Goal: Task Accomplishment & Management: Manage account settings

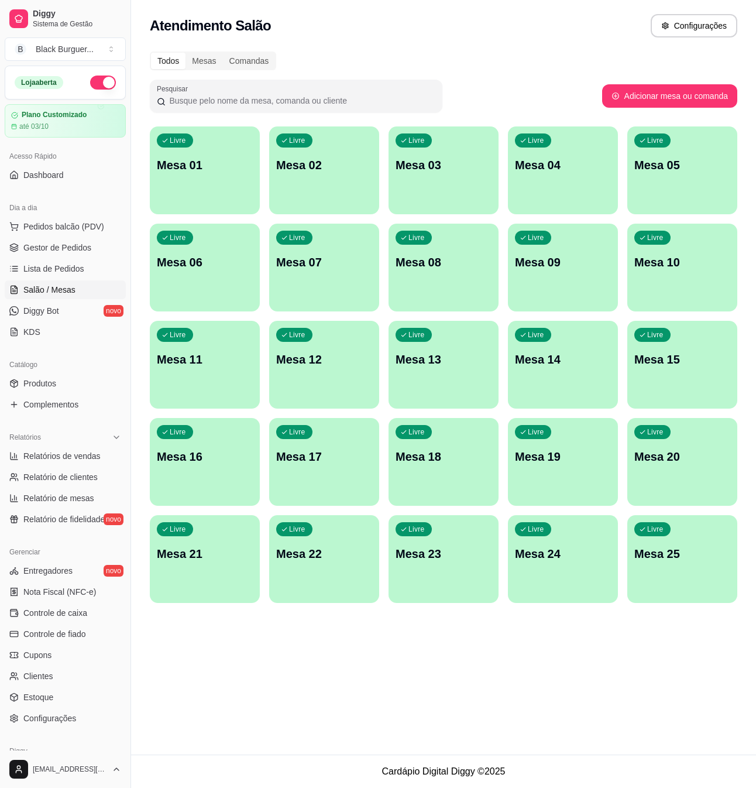
click at [85, 248] on span "Gestor de Pedidos" at bounding box center [57, 248] width 68 height 12
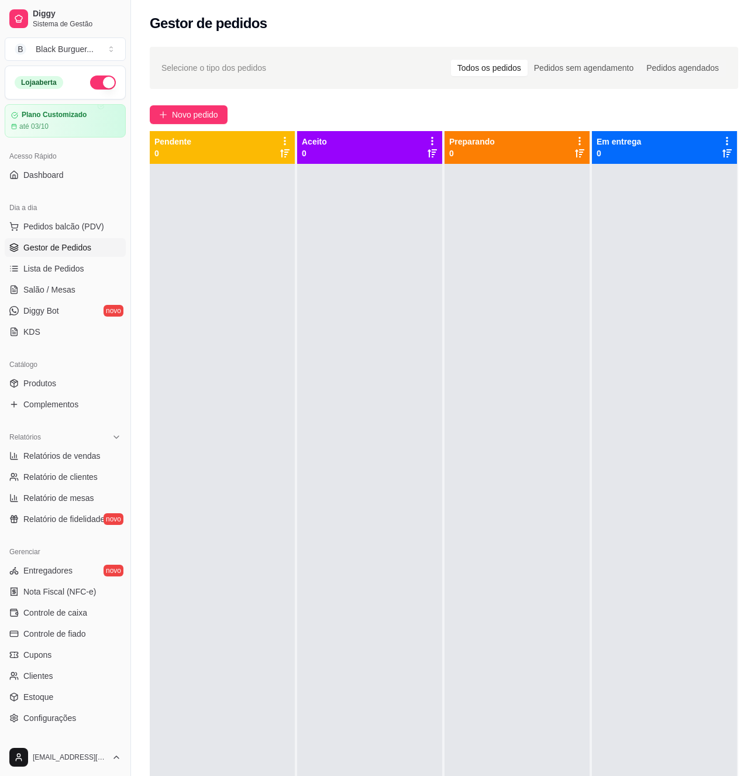
click at [64, 280] on ul "Pedidos balcão (PDV) Gestor de Pedidos Lista de Pedidos Salão / Mesas Diggy Bot…" at bounding box center [65, 279] width 121 height 124
click at [75, 293] on link "Salão / Mesas" at bounding box center [65, 289] width 121 height 19
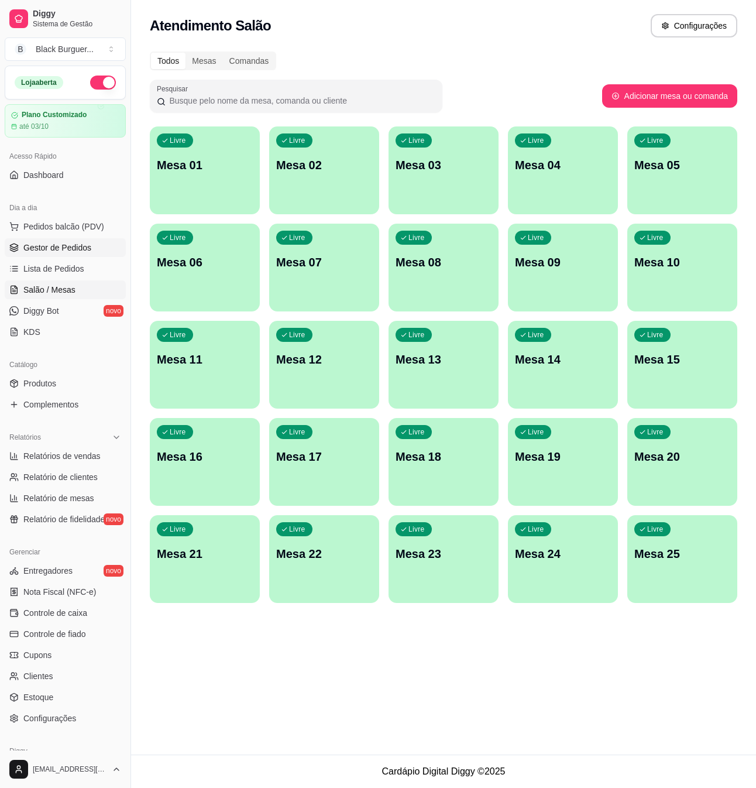
click at [71, 245] on span "Gestor de Pedidos" at bounding box center [57, 248] width 68 height 12
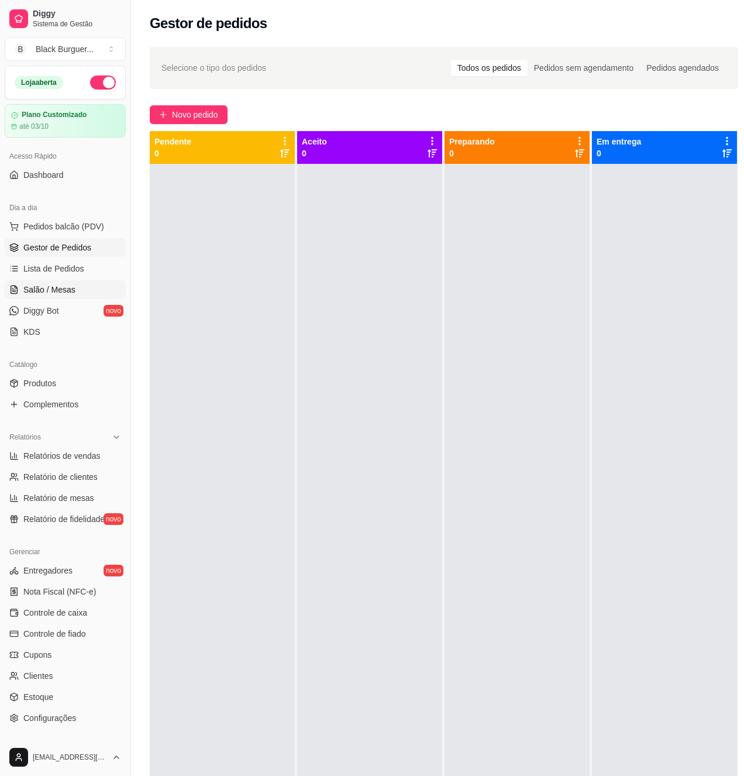
click at [48, 296] on link "Salão / Mesas" at bounding box center [65, 289] width 121 height 19
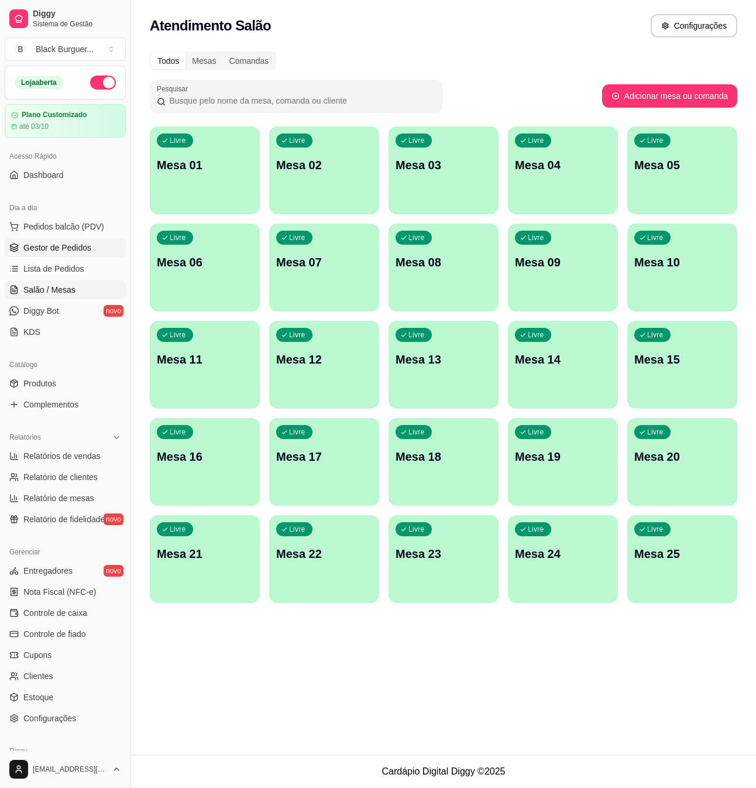
click at [73, 253] on span "Gestor de Pedidos" at bounding box center [57, 248] width 68 height 12
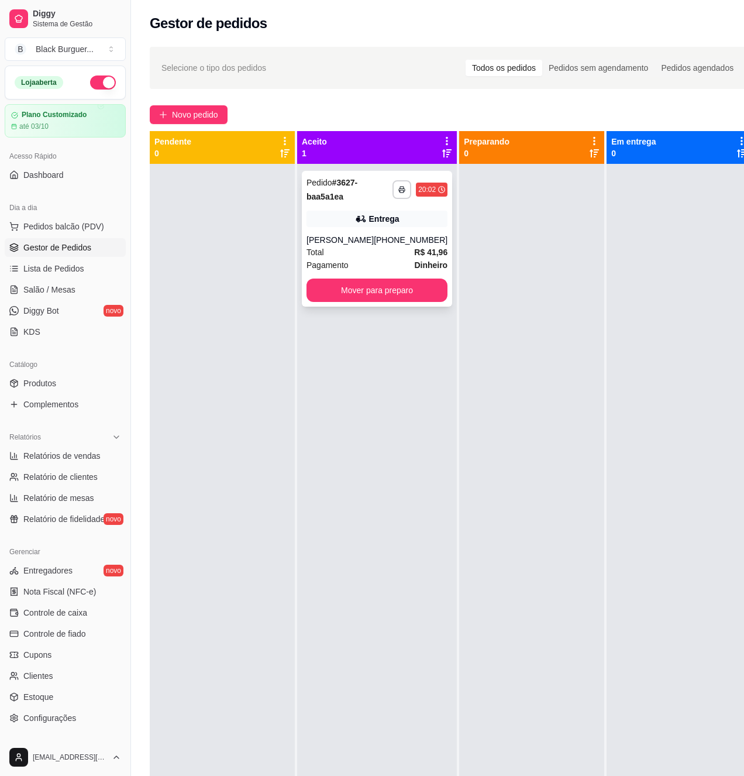
click at [365, 236] on div "[PERSON_NAME]" at bounding box center [340, 240] width 67 height 12
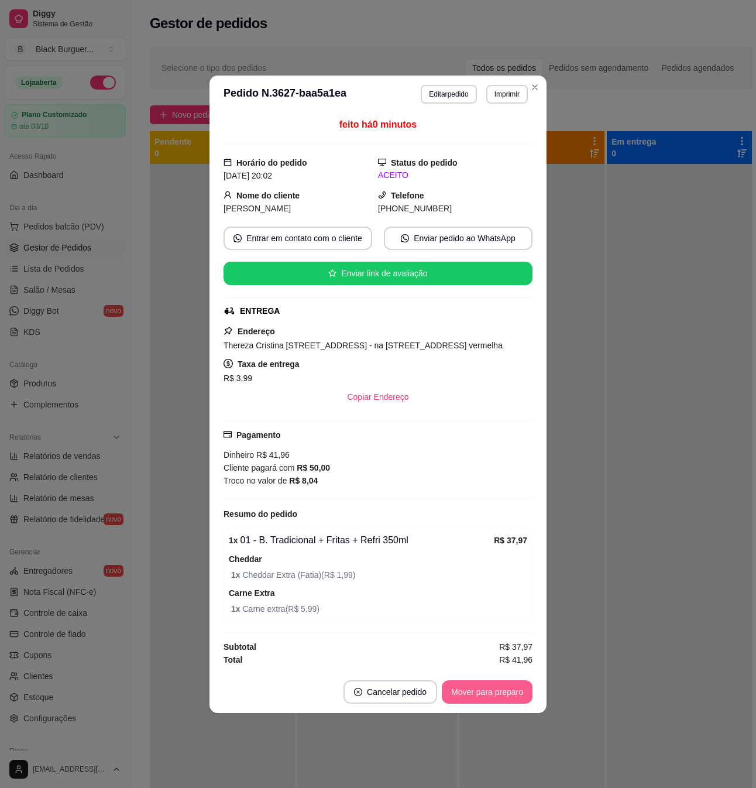
click at [518, 700] on button "Mover para preparo" at bounding box center [487, 691] width 91 height 23
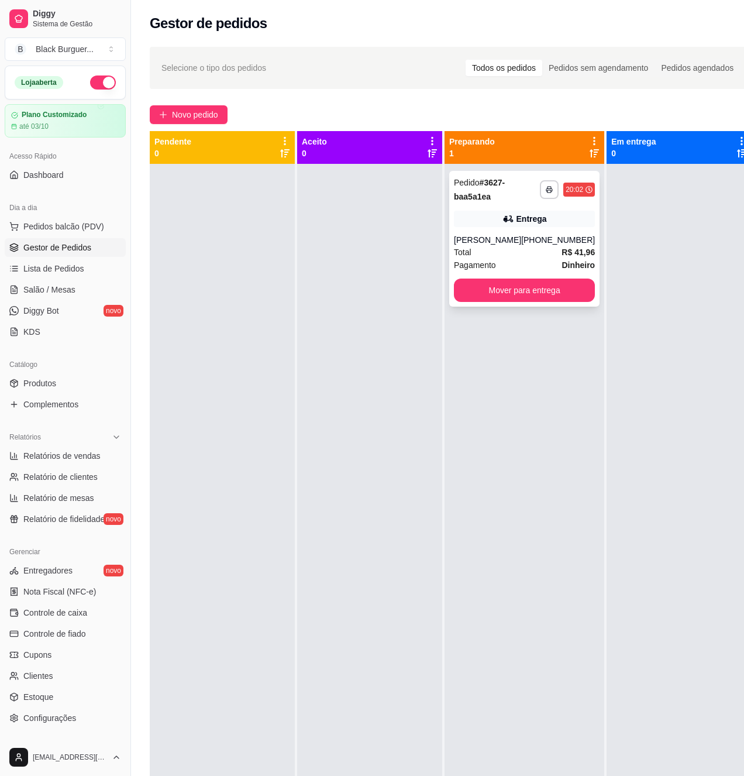
click at [543, 265] on div "Pagamento Dinheiro" at bounding box center [524, 265] width 141 height 13
click at [503, 232] on div "**********" at bounding box center [524, 239] width 150 height 136
click at [568, 296] on button "Mover para entrega" at bounding box center [524, 290] width 141 height 23
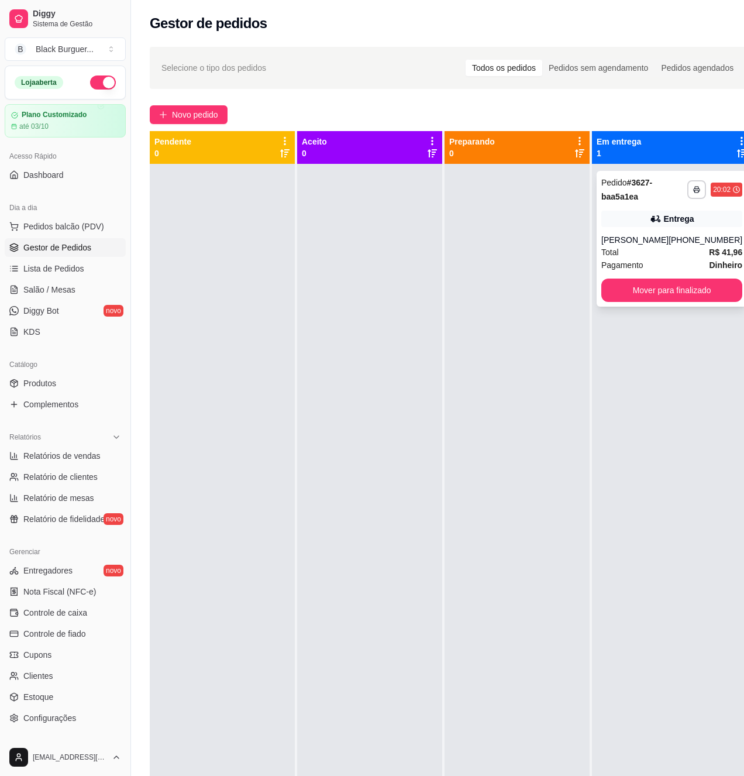
click at [632, 247] on div "Total R$ 41,96" at bounding box center [672, 252] width 141 height 13
click at [720, 288] on button "Mover para finalizado" at bounding box center [672, 290] width 141 height 23
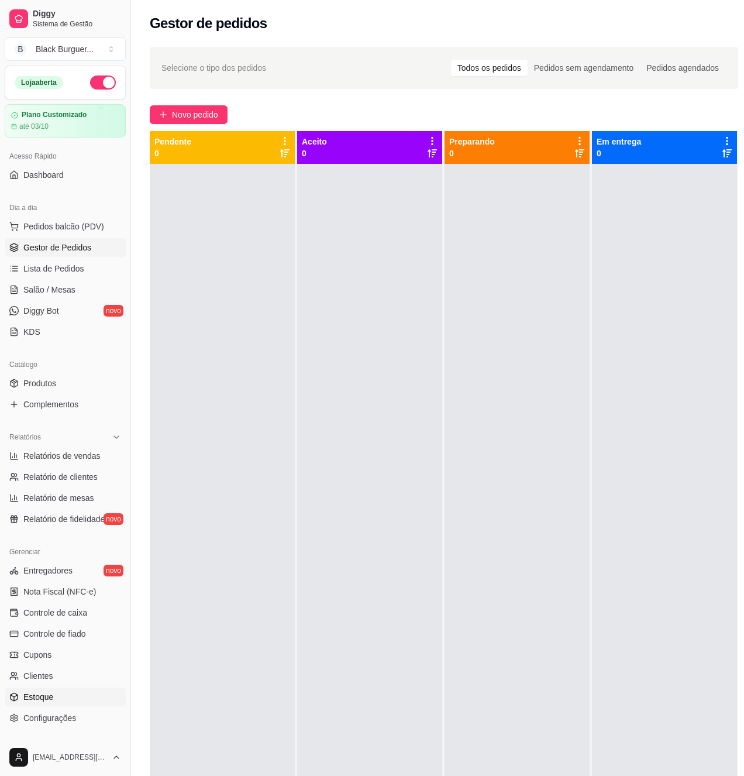
click at [57, 691] on link "Estoque" at bounding box center [65, 697] width 121 height 19
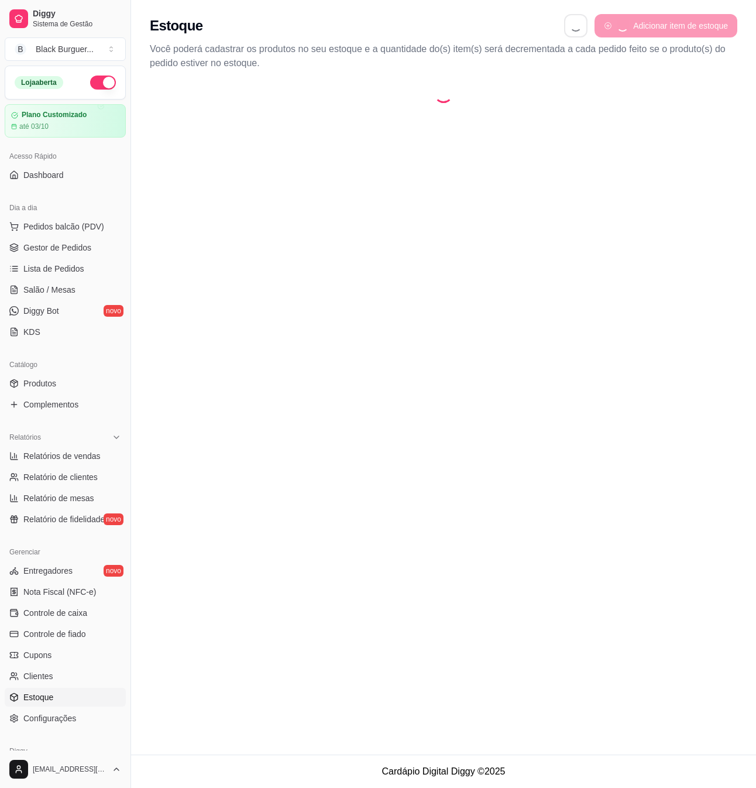
select select "QUANTITY_ORDER"
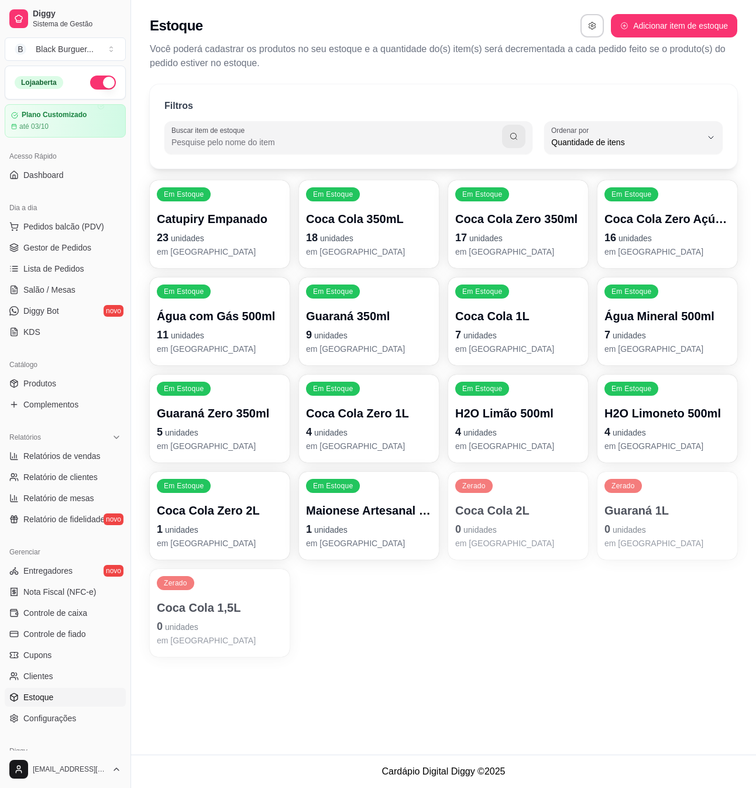
scroll to position [11, 0]
click at [647, 331] on p "7 unidades" at bounding box center [667, 335] width 122 height 16
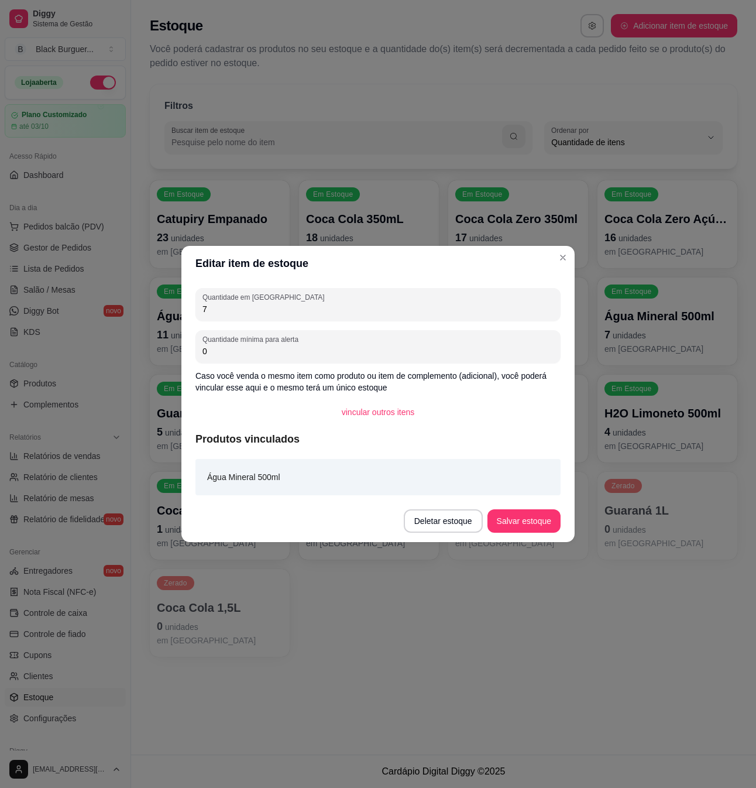
drag, startPoint x: 267, startPoint y: 302, endPoint x: 178, endPoint y: 307, distance: 88.5
click at [178, 307] on div "Editar item de estoque Quantidade em estoque 7 Quantidade mínima para alerta 0 …" at bounding box center [378, 394] width 756 height 788
type input "19"
click at [535, 521] on button "Salvar estoque" at bounding box center [523, 521] width 71 height 23
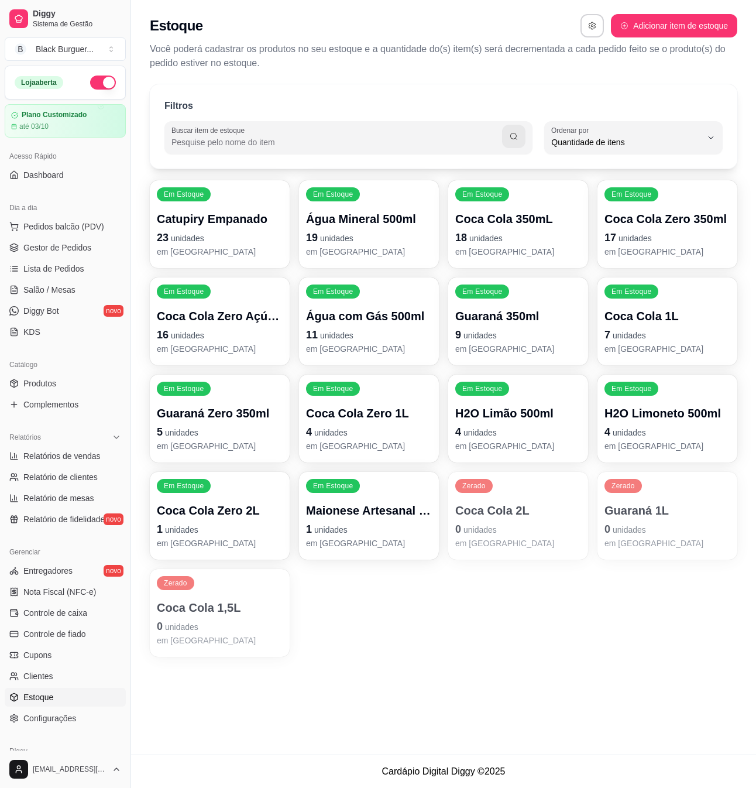
click at [328, 223] on p "Água Mineral 500ml" at bounding box center [369, 219] width 126 height 16
click at [412, 527] on p "1 unidades" at bounding box center [369, 529] width 122 height 16
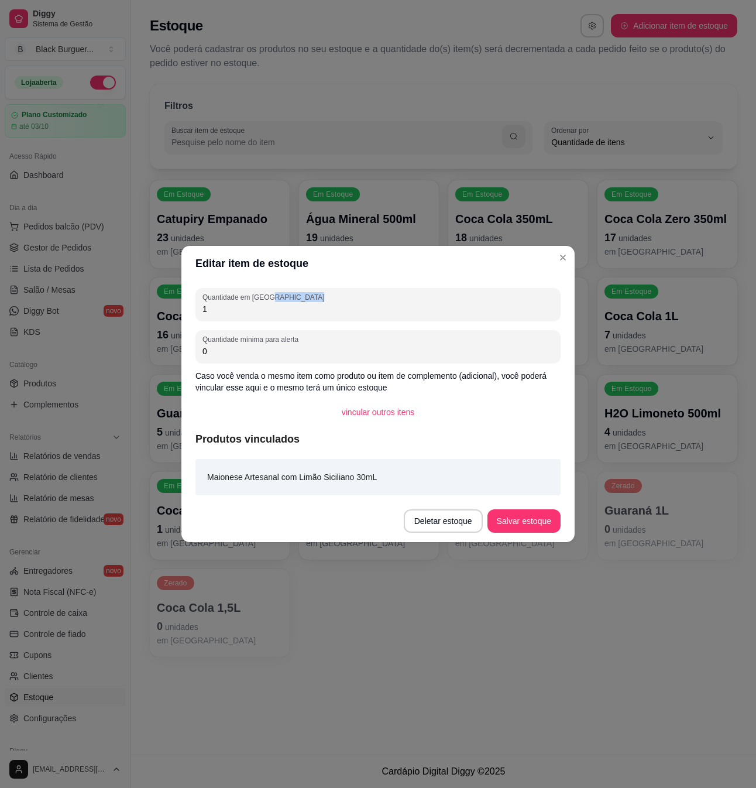
drag, startPoint x: 272, startPoint y: 301, endPoint x: 156, endPoint y: 317, distance: 116.9
click at [156, 317] on div "Editar item de estoque Quantidade em estoque 1 Quantidade mínima para alerta 0 …" at bounding box center [378, 394] width 756 height 788
drag, startPoint x: 242, startPoint y: 312, endPoint x: 187, endPoint y: 308, distance: 54.6
click at [188, 308] on div "Quantidade em estoque 1 Quantidade mínima para alerta 0 Caso você venda o mesmo…" at bounding box center [377, 390] width 393 height 219
type input "0"
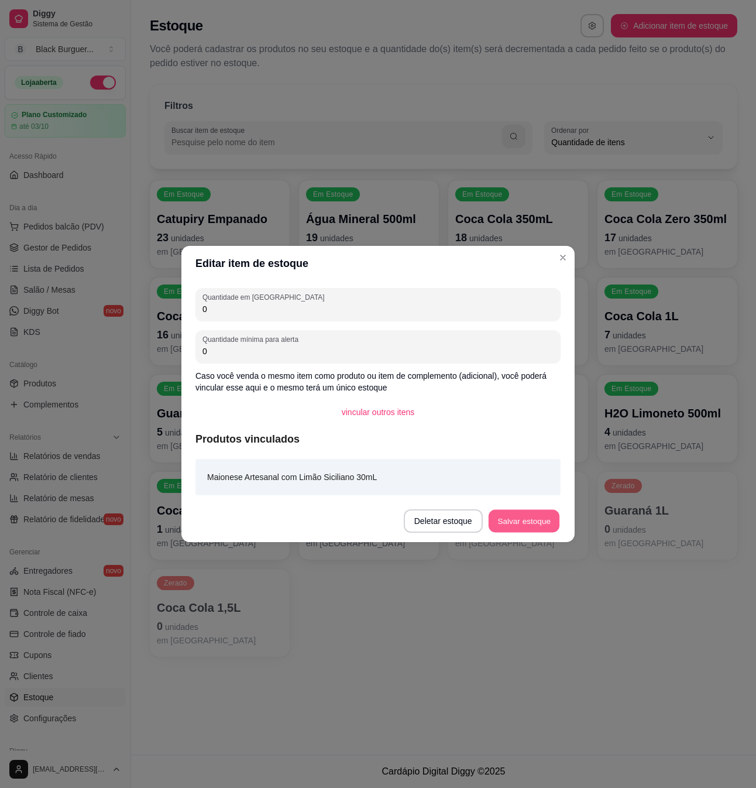
click at [527, 511] on button "Salvar estoque" at bounding box center [523, 521] width 71 height 23
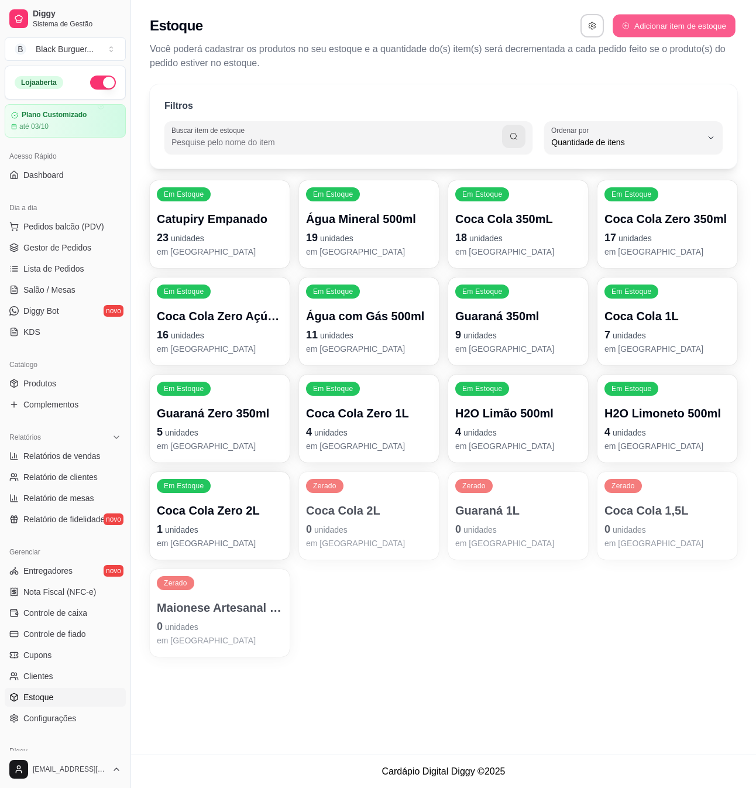
click at [675, 19] on button "Adicionar item de estoque" at bounding box center [674, 26] width 122 height 23
select select "UN"
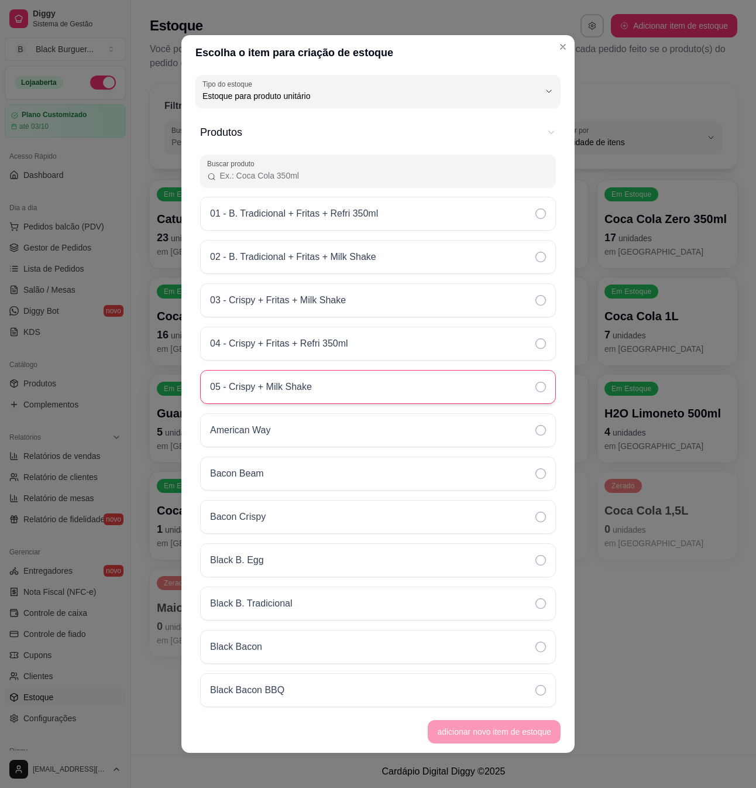
scroll to position [78, 0]
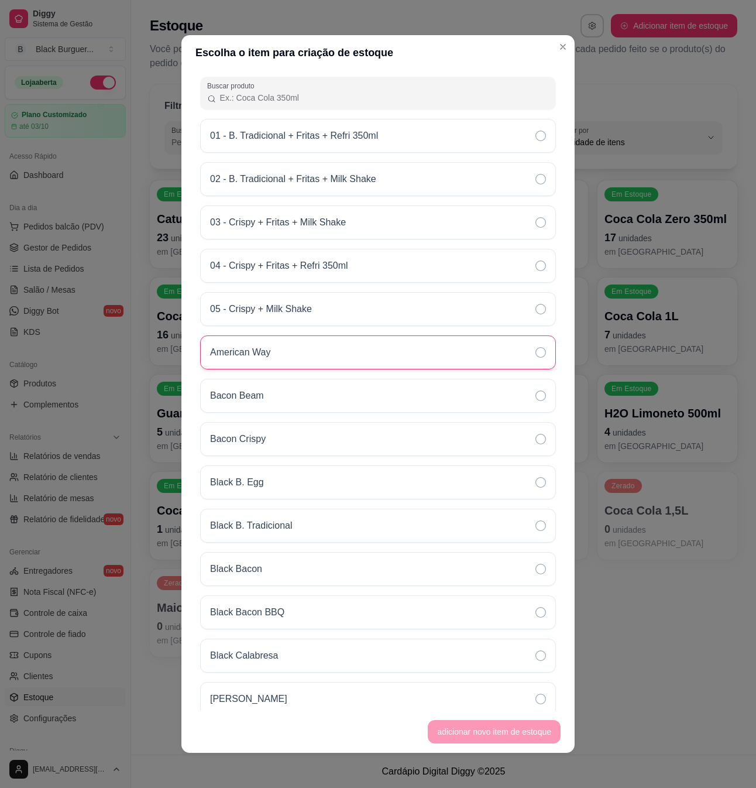
click at [312, 352] on div "American Way" at bounding box center [378, 352] width 356 height 34
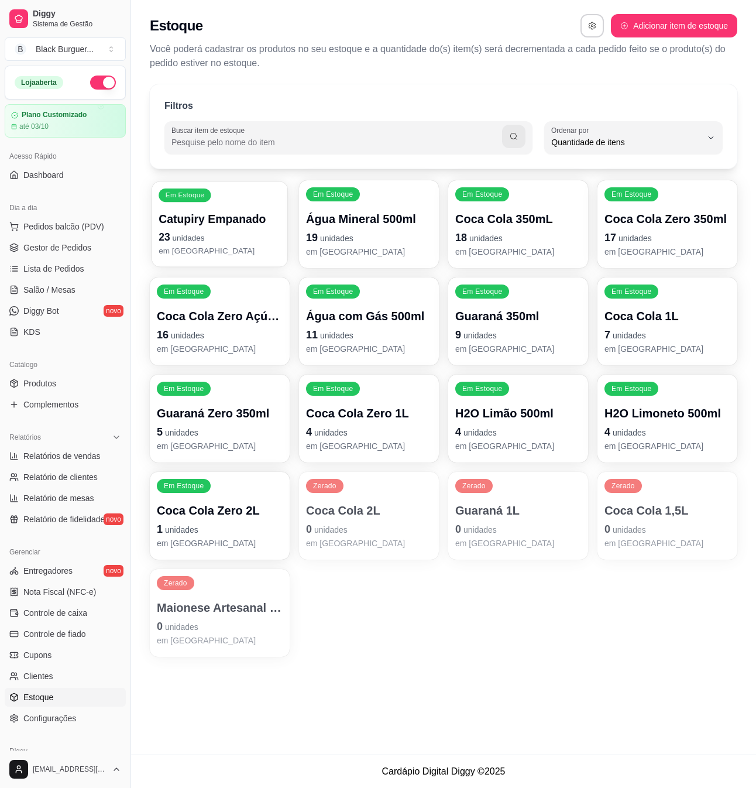
click at [218, 249] on p "em [GEOGRAPHIC_DATA]" at bounding box center [220, 250] width 122 height 11
click at [252, 236] on p "23 unidades" at bounding box center [220, 237] width 126 height 16
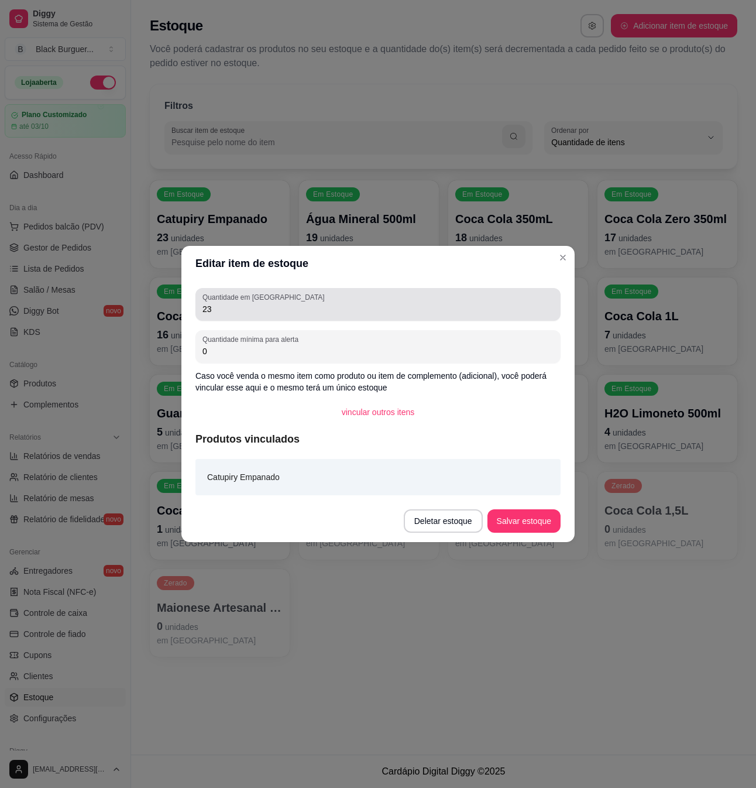
drag, startPoint x: 237, startPoint y: 314, endPoint x: -95, endPoint y: 257, distance: 337.1
click at [0, 257] on html "Diggy Sistema de Gestão B Black Burguer ... Loja aberta Plano Customizado até 0…" at bounding box center [378, 394] width 756 height 788
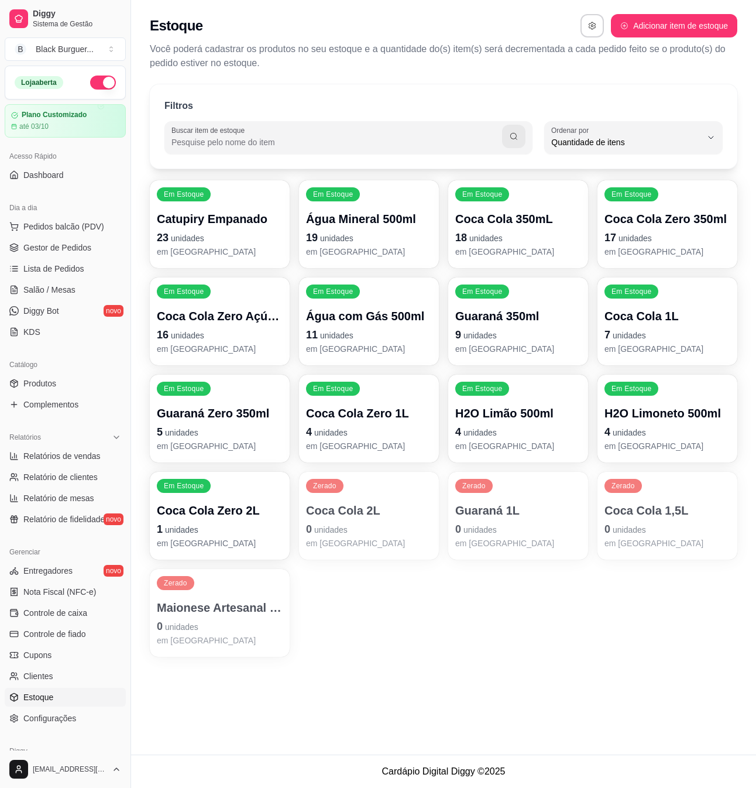
click at [209, 223] on p "Catupiry Empanado" at bounding box center [220, 219] width 126 height 16
click at [241, 433] on p "5 unidades" at bounding box center [220, 432] width 122 height 16
click at [54, 268] on span "Lista de Pedidos" at bounding box center [53, 269] width 61 height 12
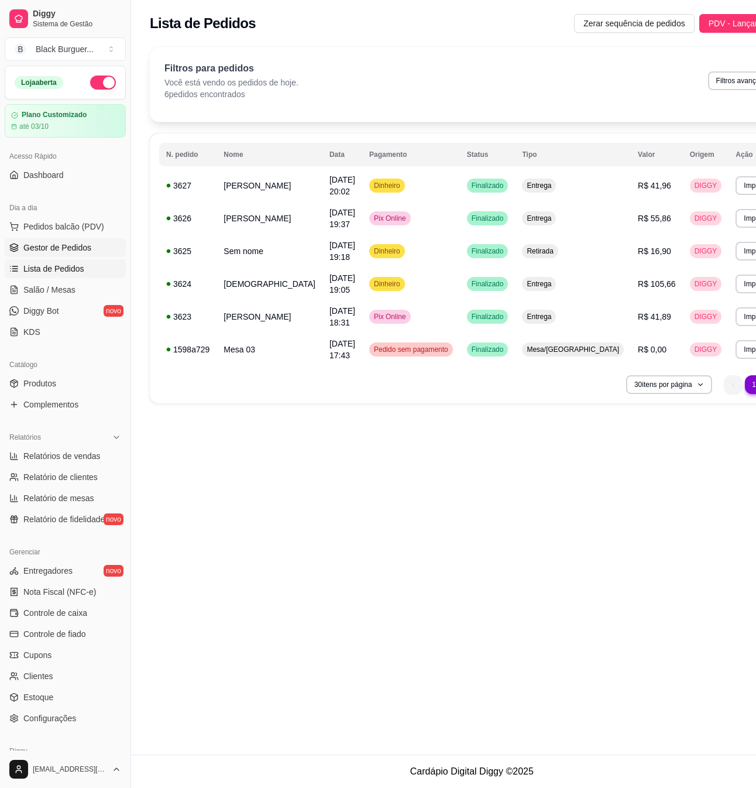
click at [70, 249] on span "Gestor de Pedidos" at bounding box center [57, 248] width 68 height 12
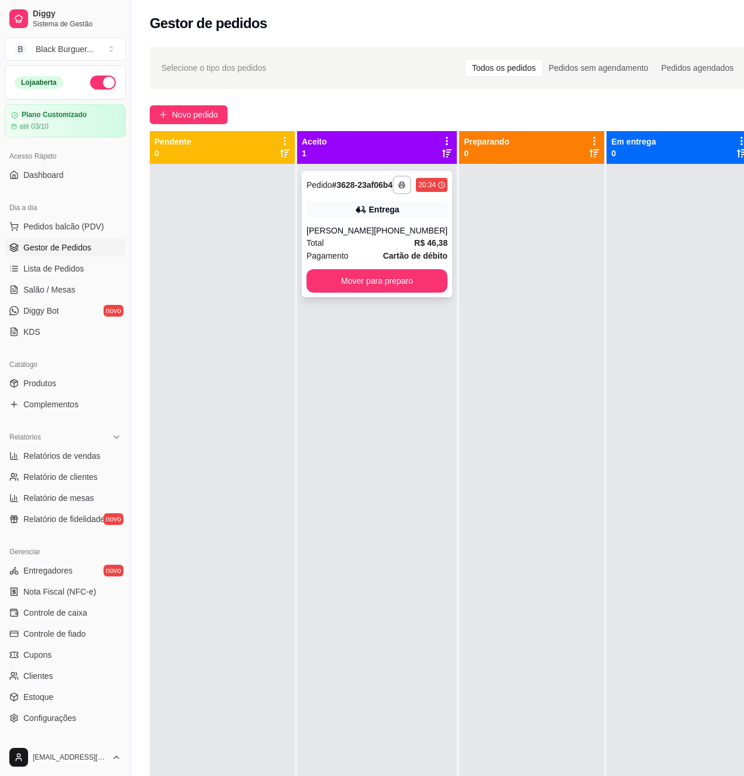
click at [369, 215] on div "Entrega" at bounding box center [384, 210] width 30 height 12
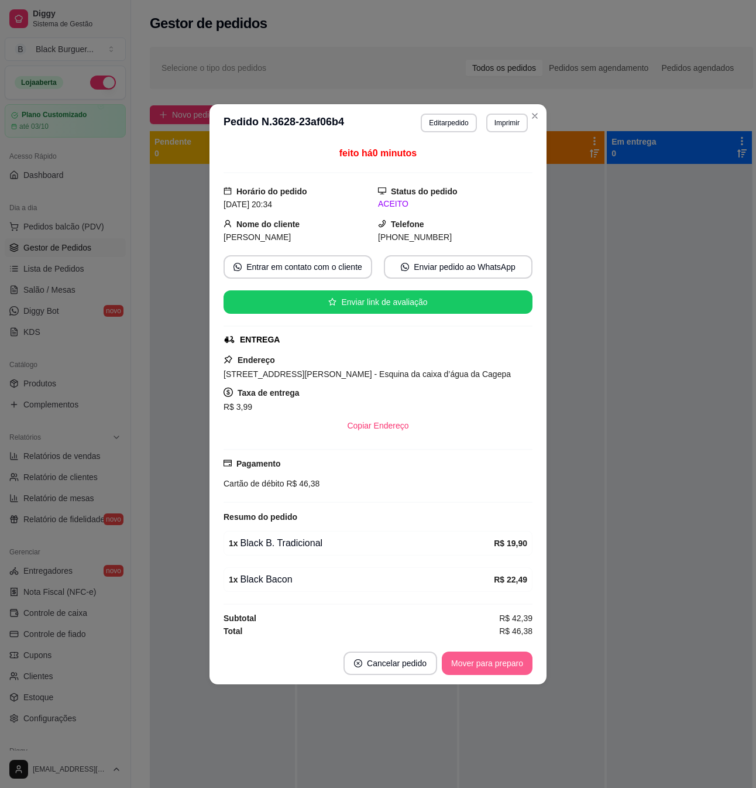
click at [499, 668] on button "Mover para preparo" at bounding box center [487, 662] width 91 height 23
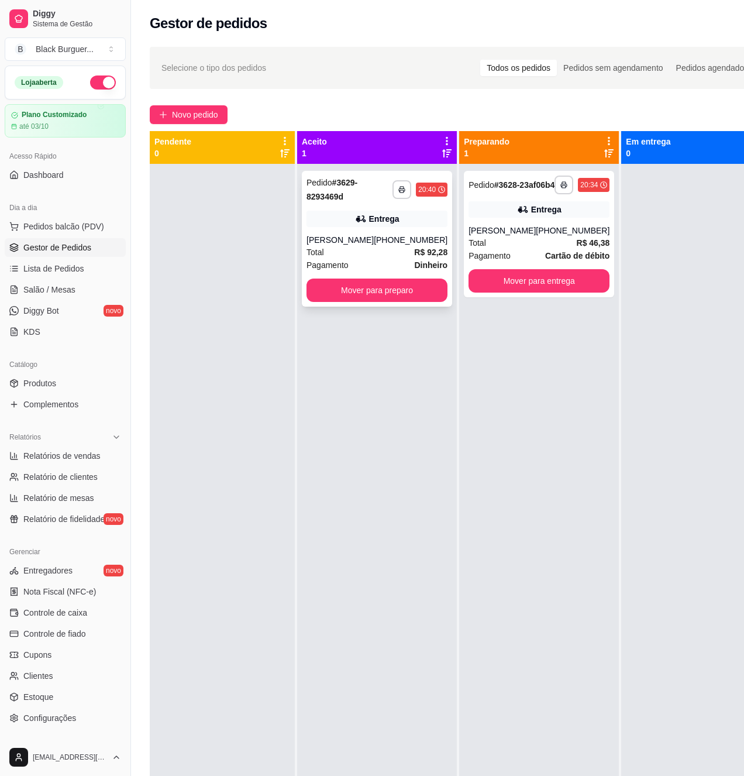
click at [425, 228] on div "**********" at bounding box center [377, 239] width 150 height 136
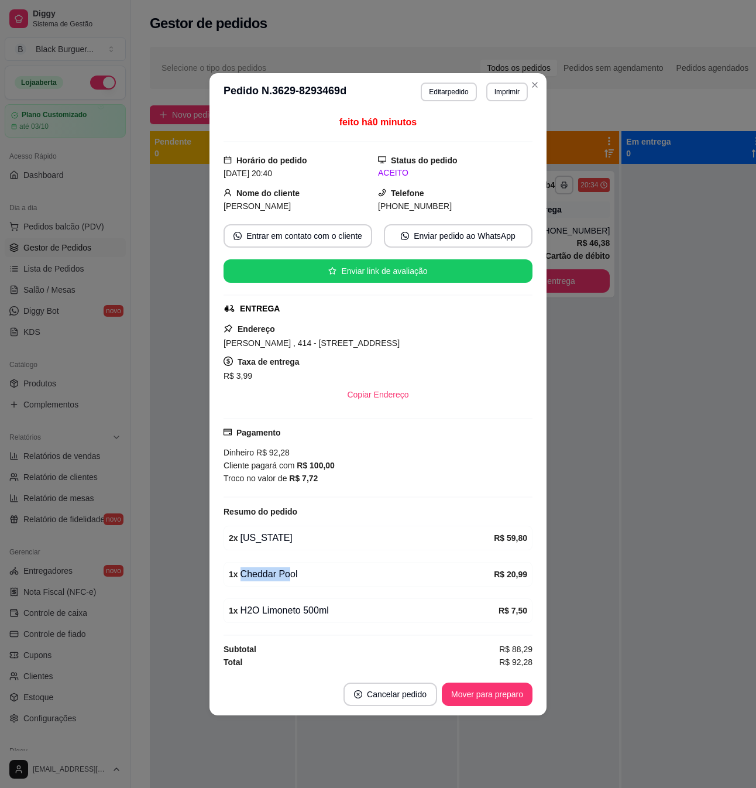
drag, startPoint x: 286, startPoint y: 580, endPoint x: 310, endPoint y: 580, distance: 24.0
click at [310, 580] on div "1 x Cheddar Pool" at bounding box center [361, 574] width 265 height 14
click at [477, 702] on button "Mover para preparo" at bounding box center [487, 693] width 91 height 23
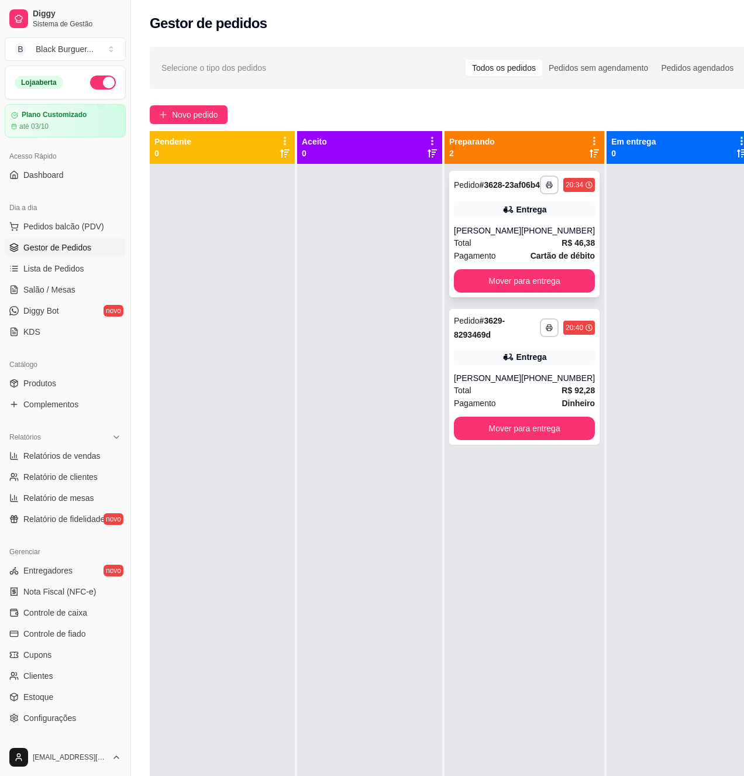
click at [509, 228] on div "**********" at bounding box center [524, 234] width 150 height 126
click at [579, 408] on strong "Dinheiro" at bounding box center [578, 402] width 33 height 9
click at [551, 378] on div "**********" at bounding box center [524, 377] width 150 height 136
click at [532, 376] on div "**********" at bounding box center [524, 377] width 150 height 136
click at [544, 397] on div "Total R$ 92,28" at bounding box center [524, 390] width 141 height 13
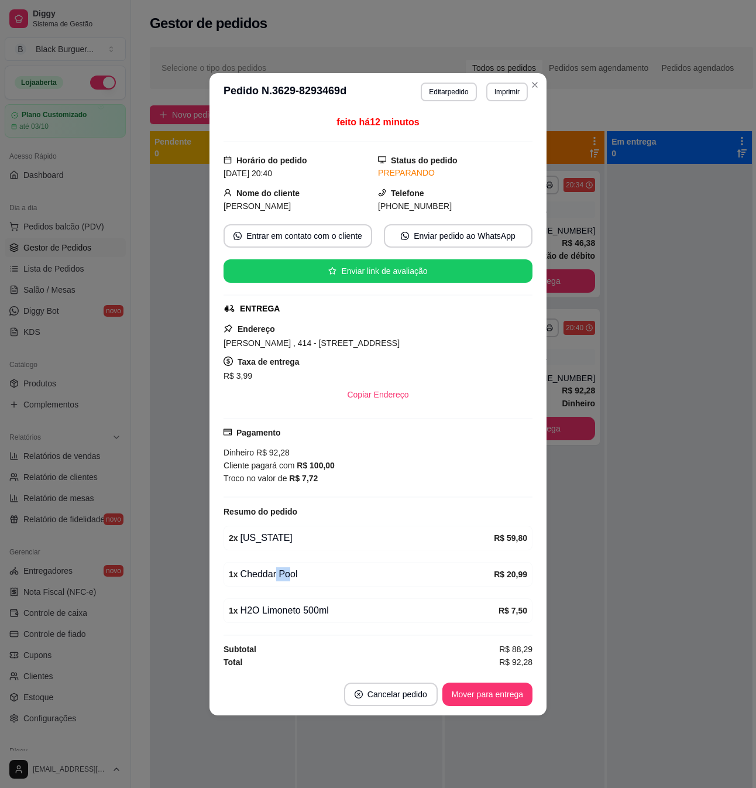
click at [288, 576] on div "1 x Cheddar Pool" at bounding box center [361, 574] width 265 height 14
click at [364, 602] on div "1 x H2O Limoneto 500ml R$ 7,50" at bounding box center [378, 610] width 309 height 25
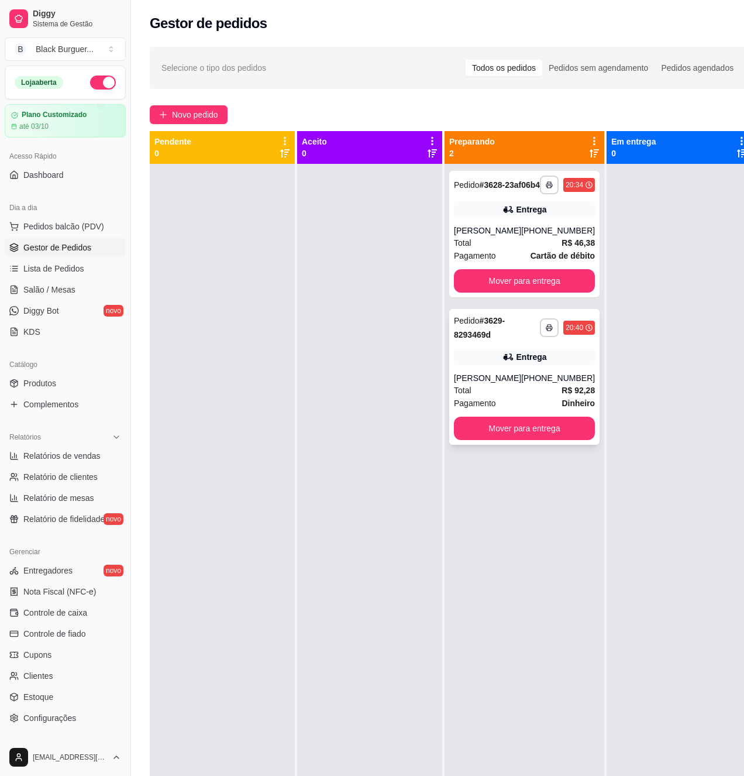
click at [540, 396] on div "Total R$ 92,28" at bounding box center [524, 390] width 141 height 13
click at [564, 384] on div "[PHONE_NUMBER]" at bounding box center [558, 378] width 74 height 12
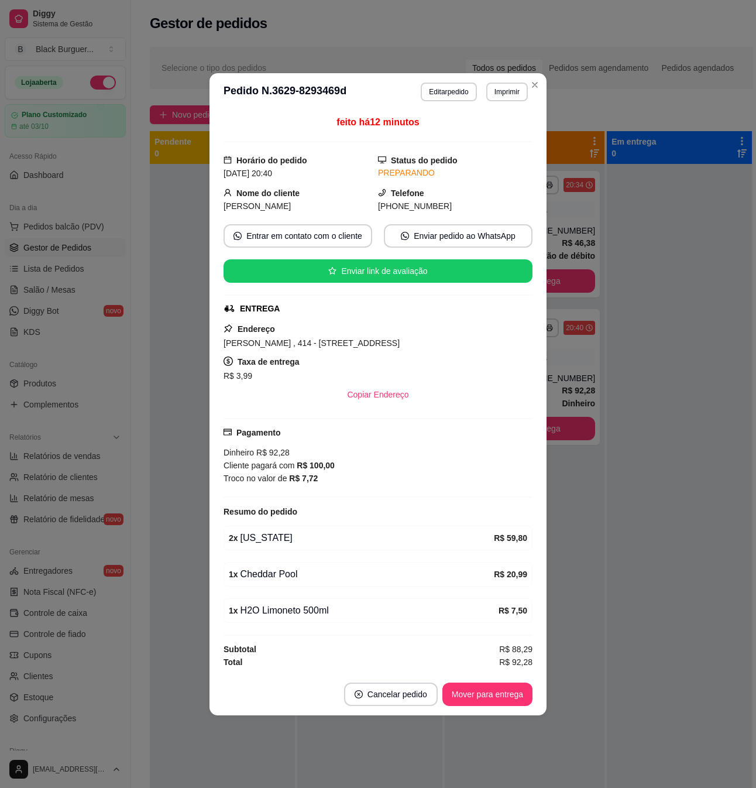
click at [508, 611] on strong "R$ 7,50" at bounding box center [513, 610] width 29 height 9
click at [508, 610] on strong "R$ 7,50" at bounding box center [513, 610] width 29 height 9
click at [516, 612] on strong "R$ 7,50" at bounding box center [513, 610] width 29 height 9
click at [515, 612] on strong "R$ 7,50" at bounding box center [513, 610] width 29 height 9
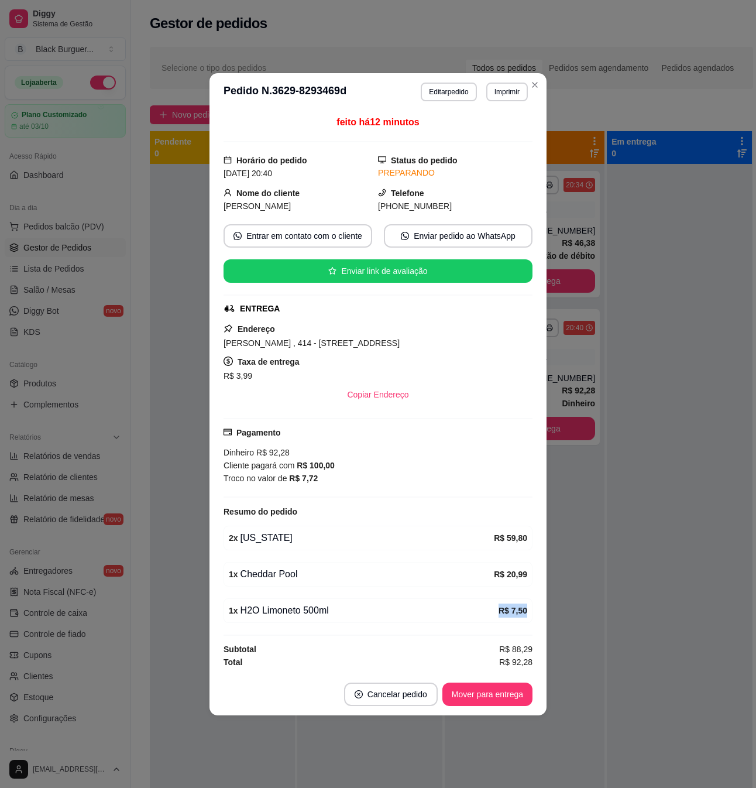
click at [515, 612] on strong "R$ 7,50" at bounding box center [513, 610] width 29 height 9
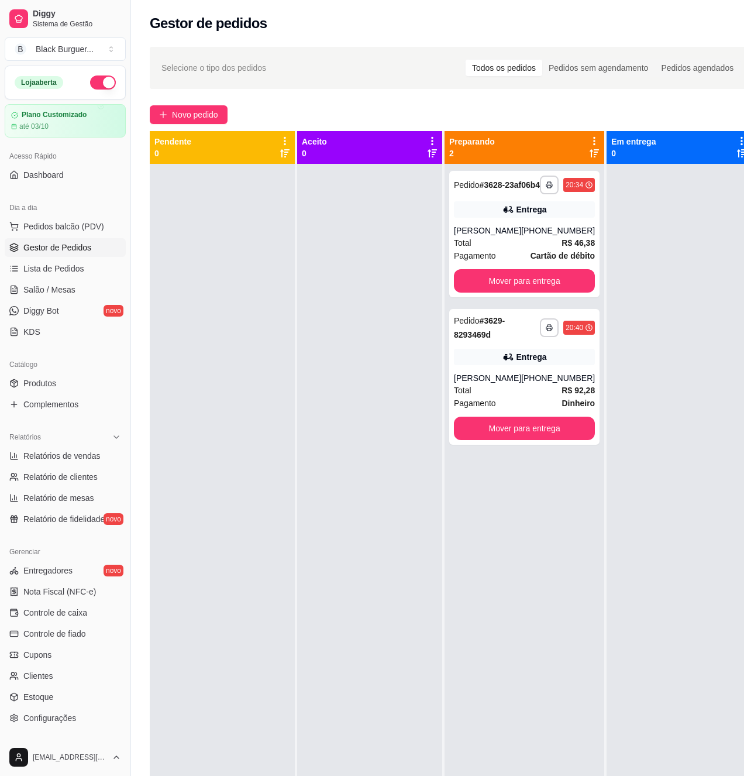
click at [445, 226] on div "**********" at bounding box center [525, 552] width 160 height 776
click at [460, 233] on div "**********" at bounding box center [524, 234] width 150 height 126
click at [576, 365] on div "Entrega" at bounding box center [524, 357] width 141 height 16
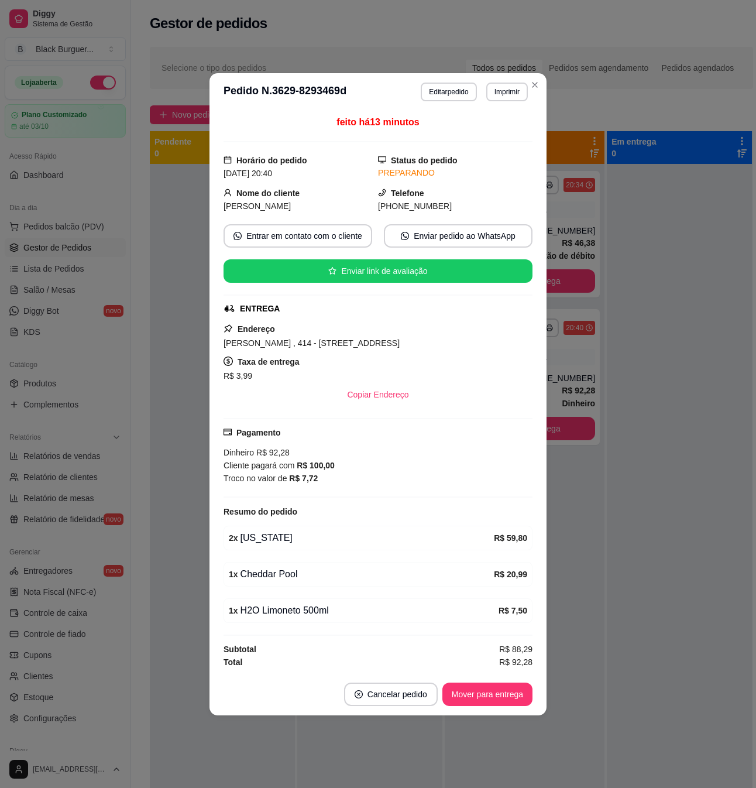
click at [304, 617] on div "1 x H2O Limoneto 500ml" at bounding box center [364, 610] width 270 height 14
click at [310, 617] on div "1 x H2O Limoneto 500ml" at bounding box center [364, 610] width 270 height 14
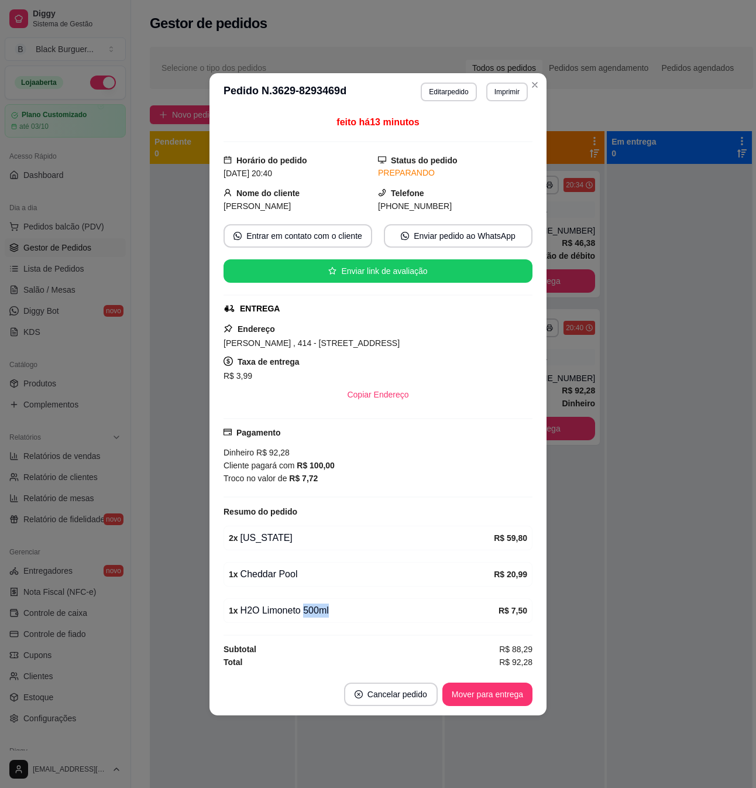
click at [310, 617] on div "1 x H2O Limoneto 500ml" at bounding box center [364, 610] width 270 height 14
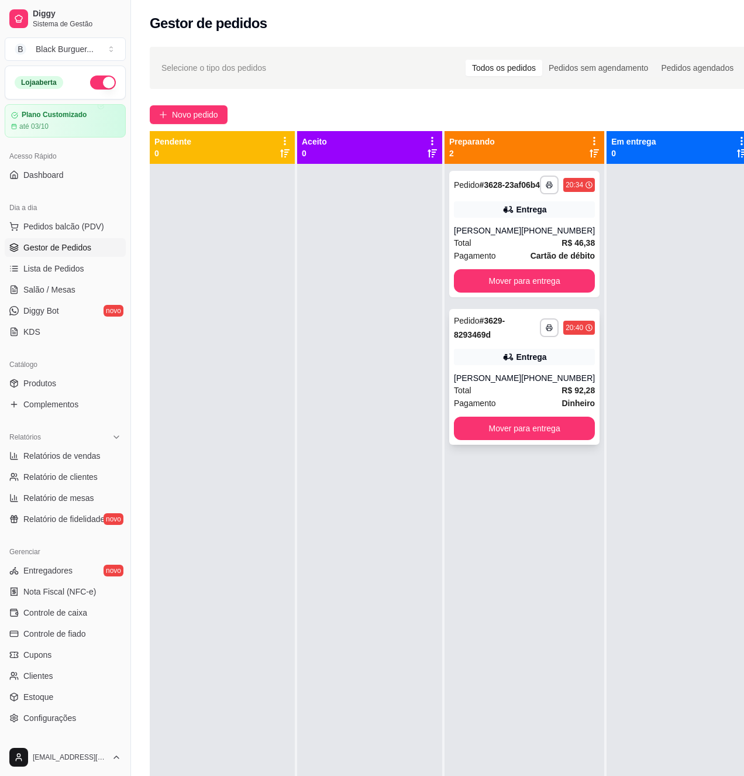
click at [549, 355] on div "**********" at bounding box center [524, 377] width 150 height 136
click at [576, 440] on div "Mover para entrega" at bounding box center [524, 428] width 141 height 23
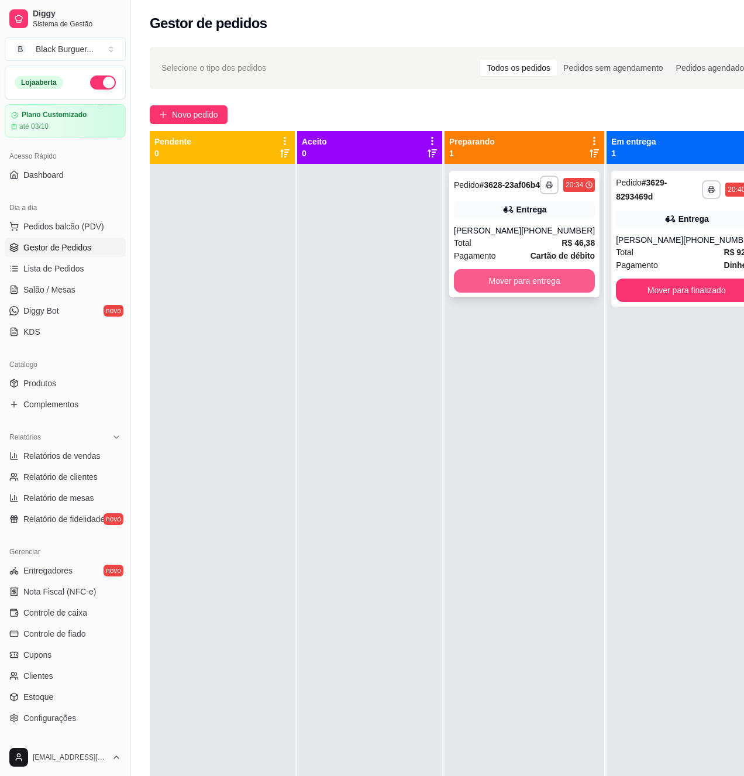
click at [565, 293] on button "Mover para entrega" at bounding box center [524, 280] width 141 height 23
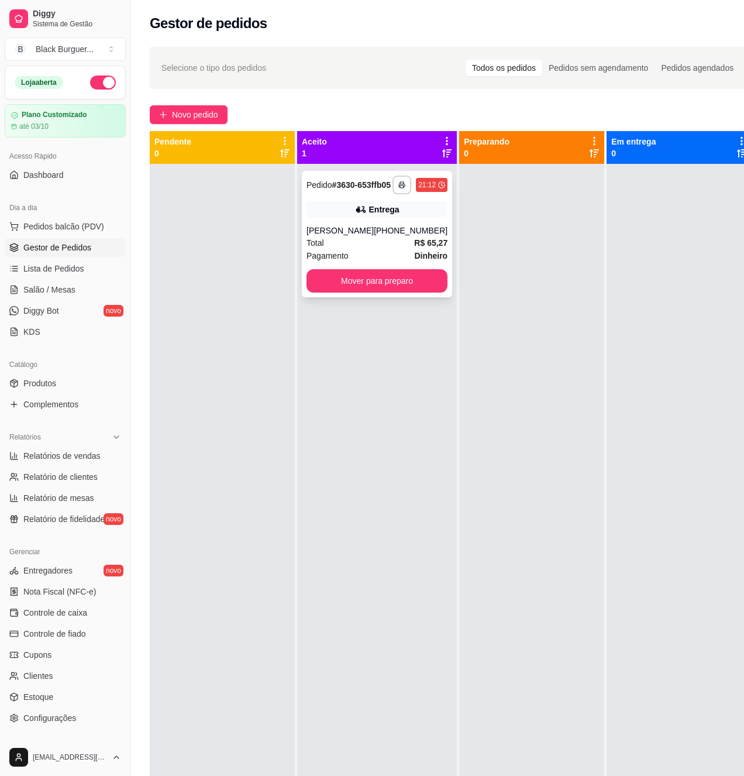
click at [340, 248] on div "Total R$ 65,27" at bounding box center [377, 242] width 141 height 13
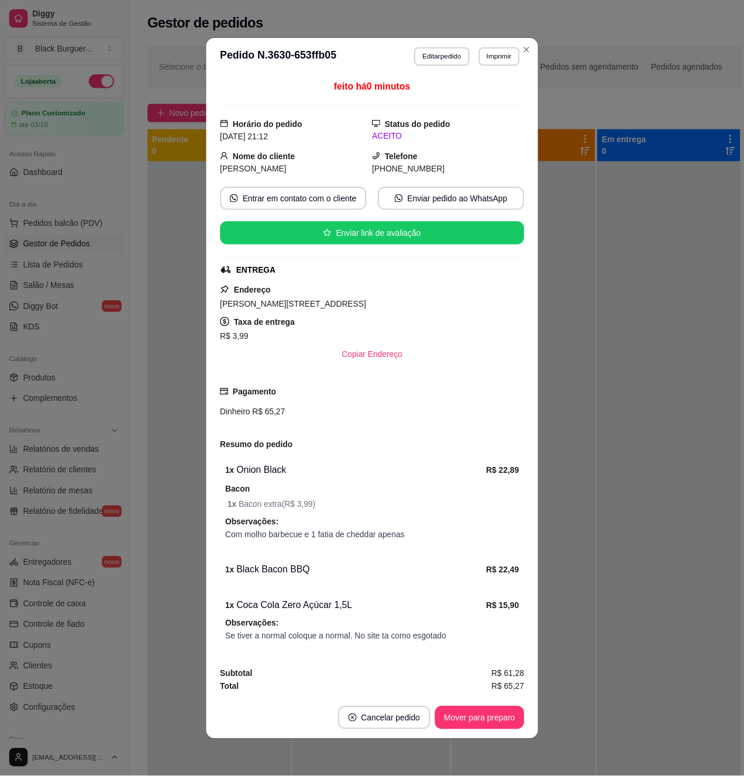
scroll to position [1, 0]
click at [485, 740] on button "Mover para preparo" at bounding box center [487, 728] width 88 height 23
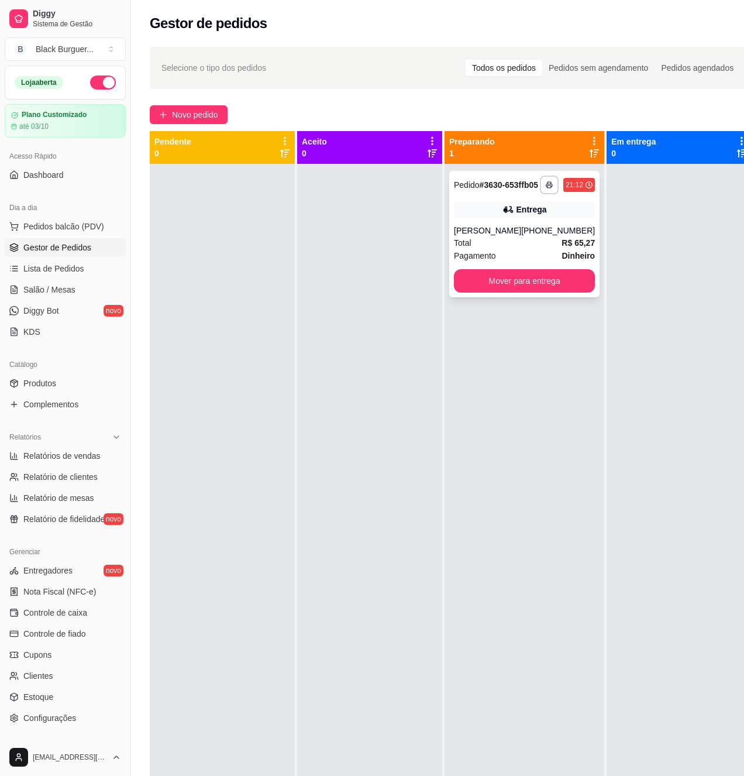
click at [546, 236] on div "[PHONE_NUMBER]" at bounding box center [558, 231] width 74 height 12
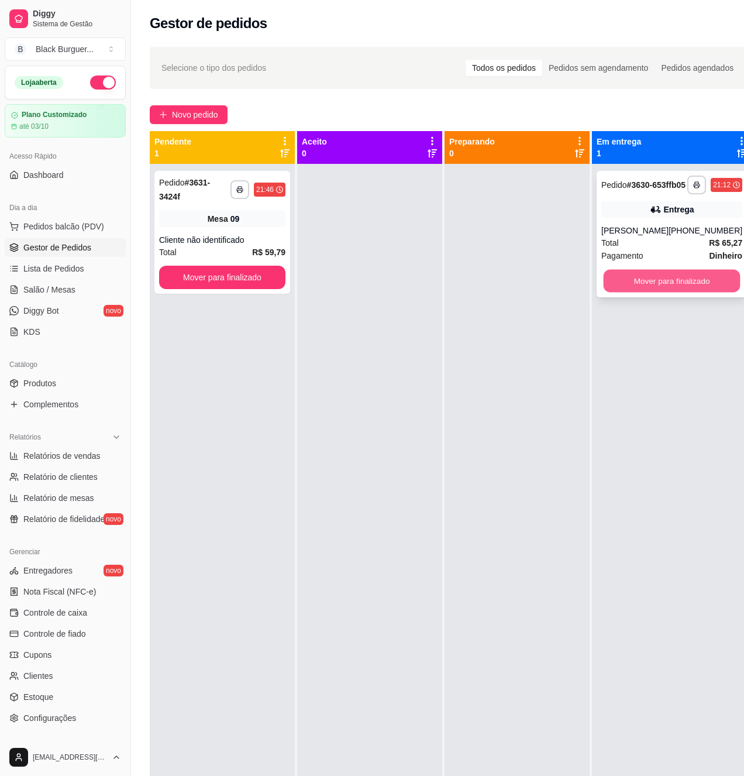
click at [682, 293] on button "Mover para finalizado" at bounding box center [672, 281] width 137 height 23
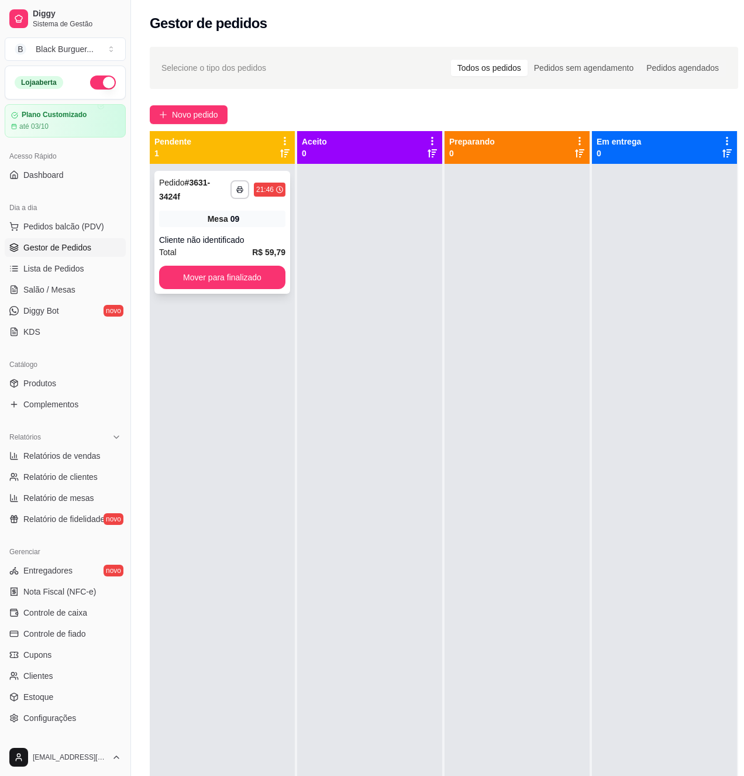
click at [254, 220] on div "Mesa 09" at bounding box center [222, 219] width 126 height 16
click at [232, 223] on div "09" at bounding box center [235, 219] width 9 height 12
click at [231, 230] on div "**********" at bounding box center [222, 232] width 136 height 123
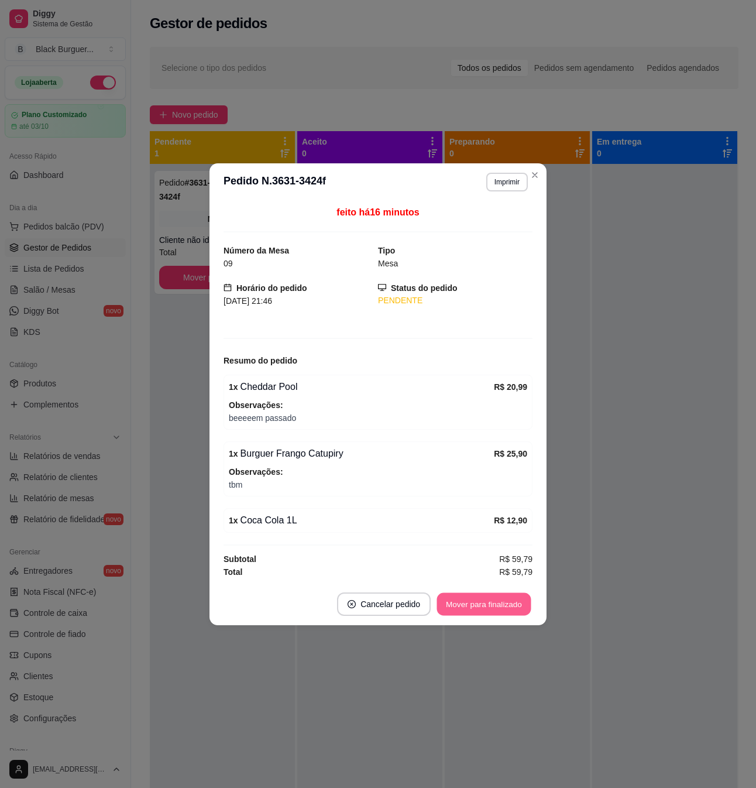
click at [497, 605] on button "Mover para finalizado" at bounding box center [484, 603] width 94 height 23
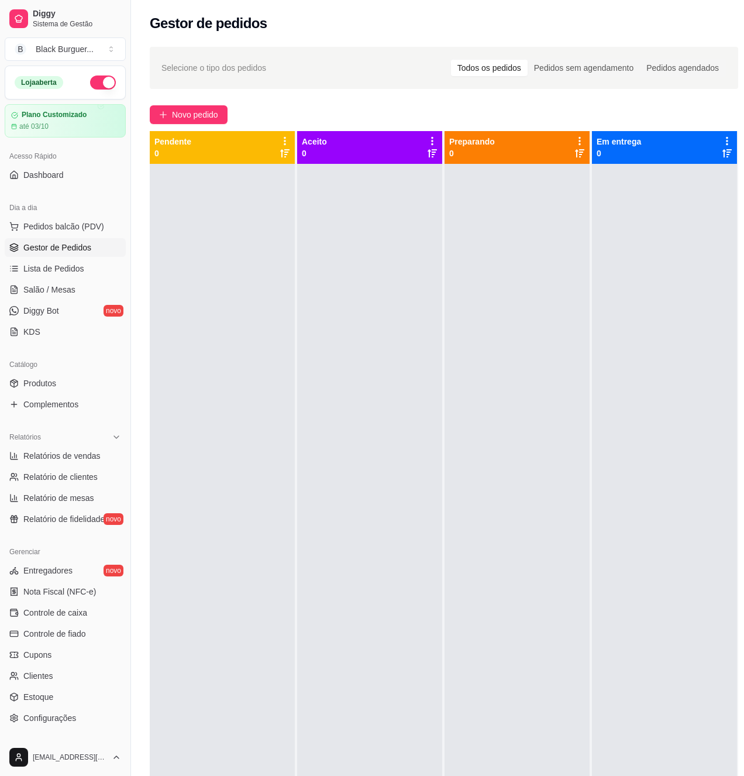
click at [202, 297] on div at bounding box center [222, 552] width 145 height 776
click at [41, 281] on ul "Pedidos balcão (PDV) Gestor de Pedidos Lista de Pedidos Salão / Mesas Diggy Bot…" at bounding box center [65, 279] width 121 height 124
click at [44, 284] on span "Salão / Mesas" at bounding box center [49, 290] width 52 height 12
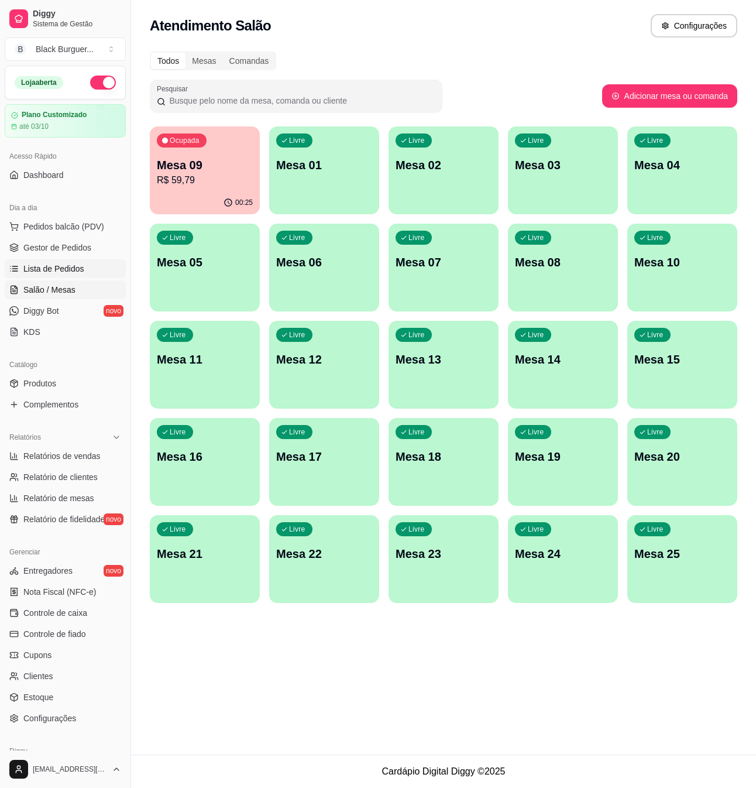
click at [48, 266] on span "Lista de Pedidos" at bounding box center [53, 269] width 61 height 12
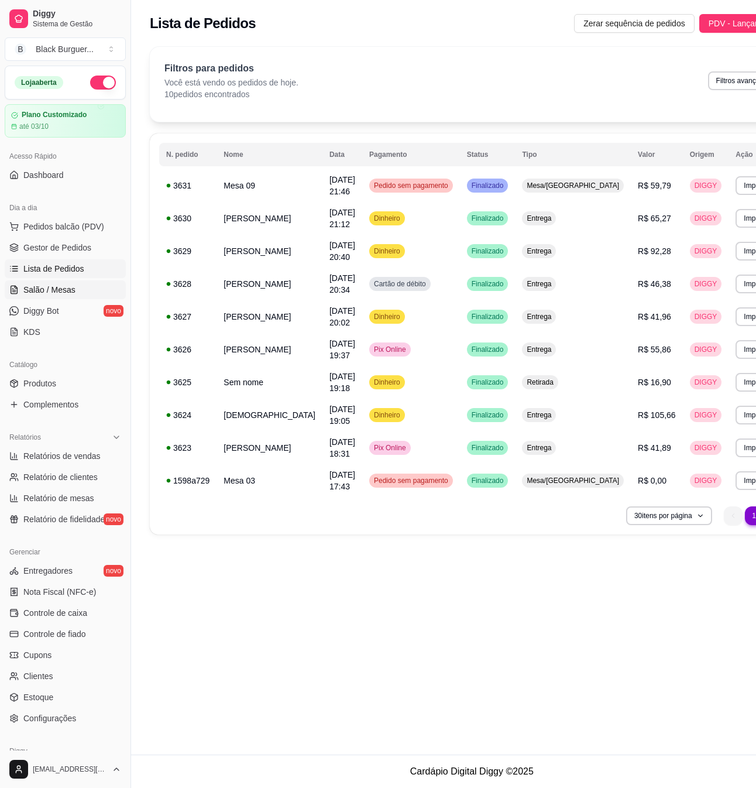
click at [48, 296] on span "Salão / Mesas" at bounding box center [49, 290] width 52 height 12
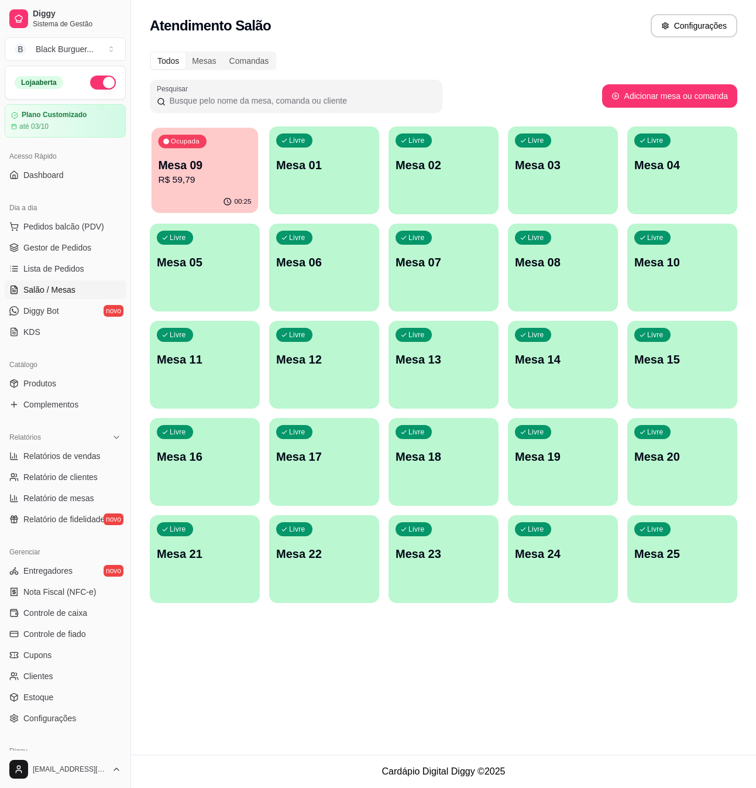
click at [192, 204] on div "00:25" at bounding box center [205, 202] width 106 height 22
click at [185, 181] on p "R$ 59,79" at bounding box center [204, 179] width 93 height 13
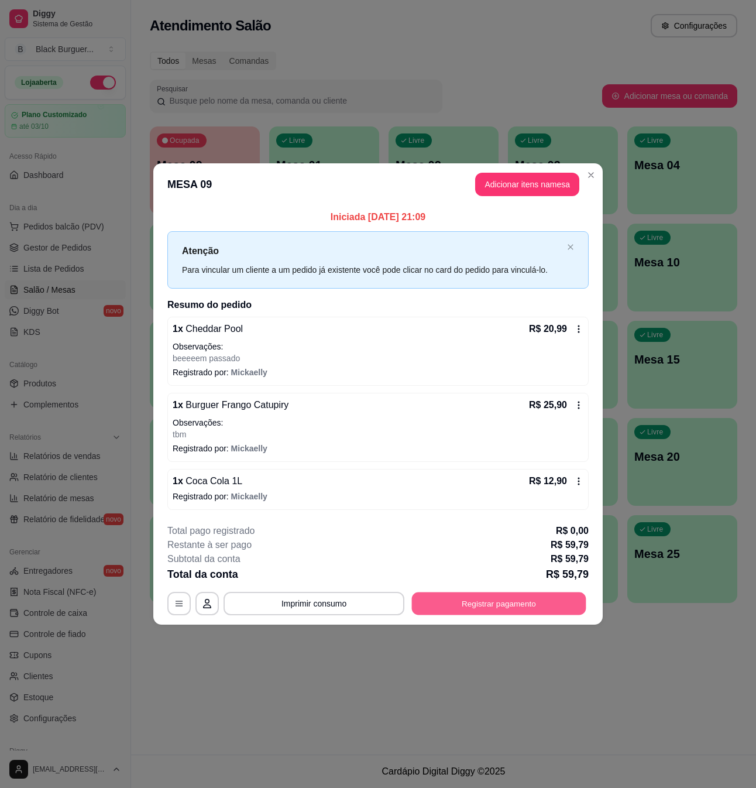
click at [490, 607] on button "Registrar pagamento" at bounding box center [499, 603] width 174 height 23
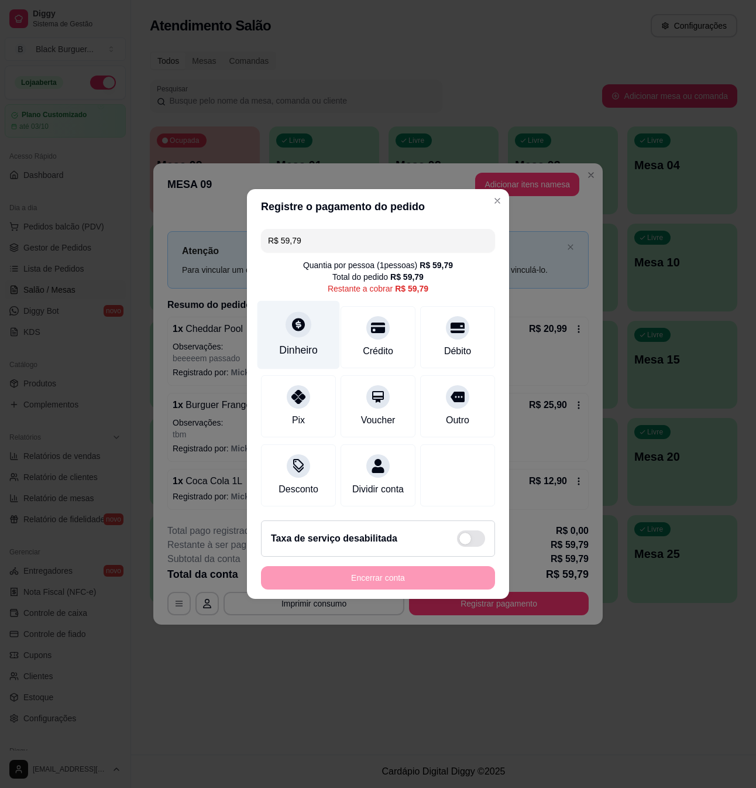
click at [298, 324] on icon at bounding box center [298, 324] width 15 height 15
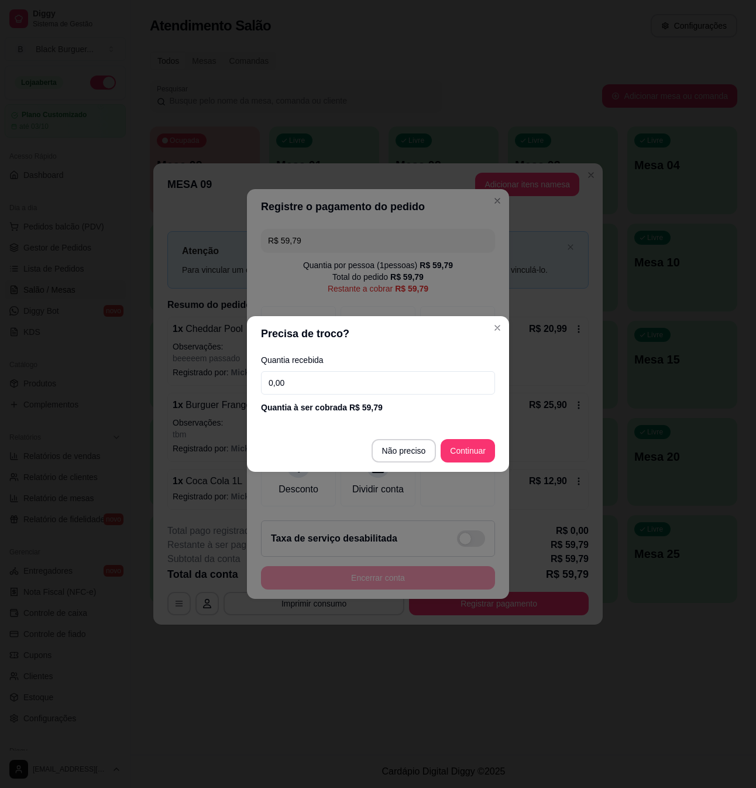
click at [327, 386] on input "0,00" at bounding box center [378, 382] width 234 height 23
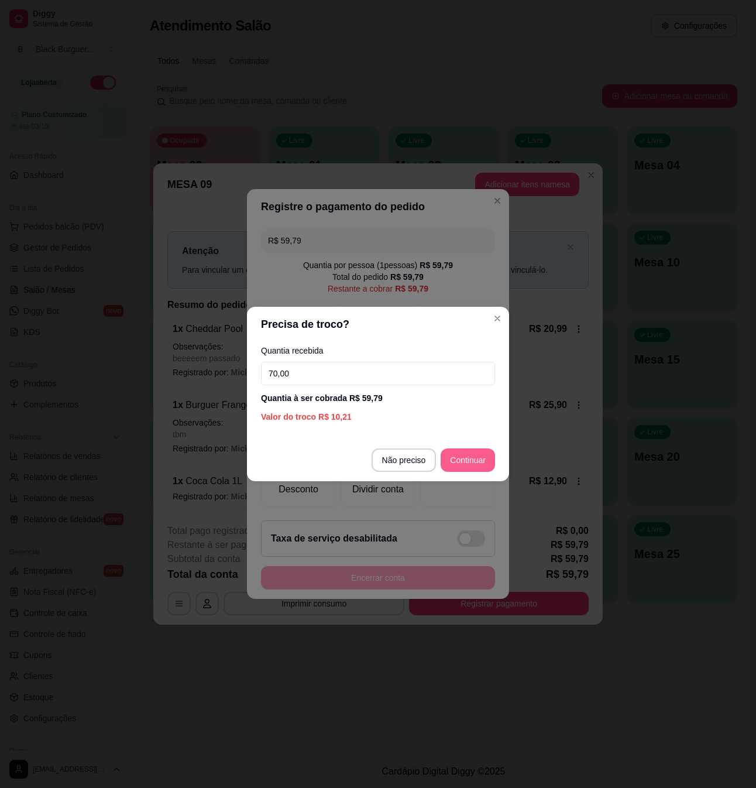
type input "70,00"
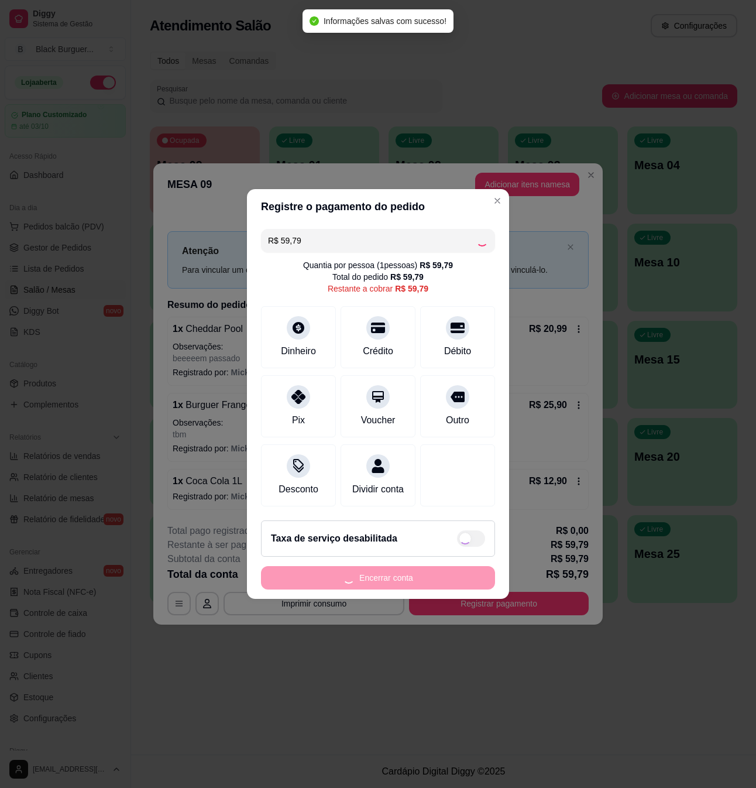
type input "R$ 0,00"
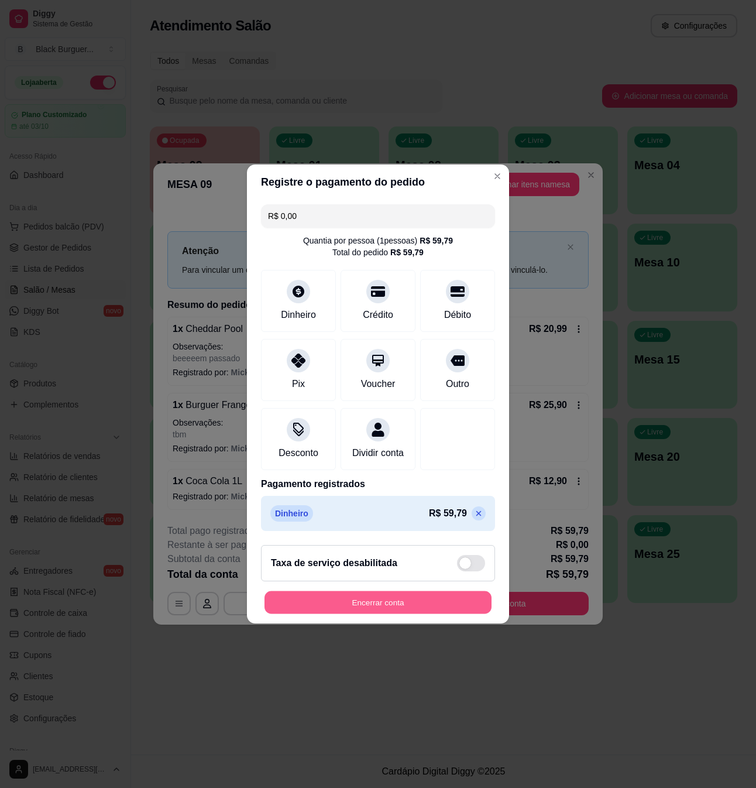
click at [457, 607] on button "Encerrar conta" at bounding box center [377, 602] width 227 height 23
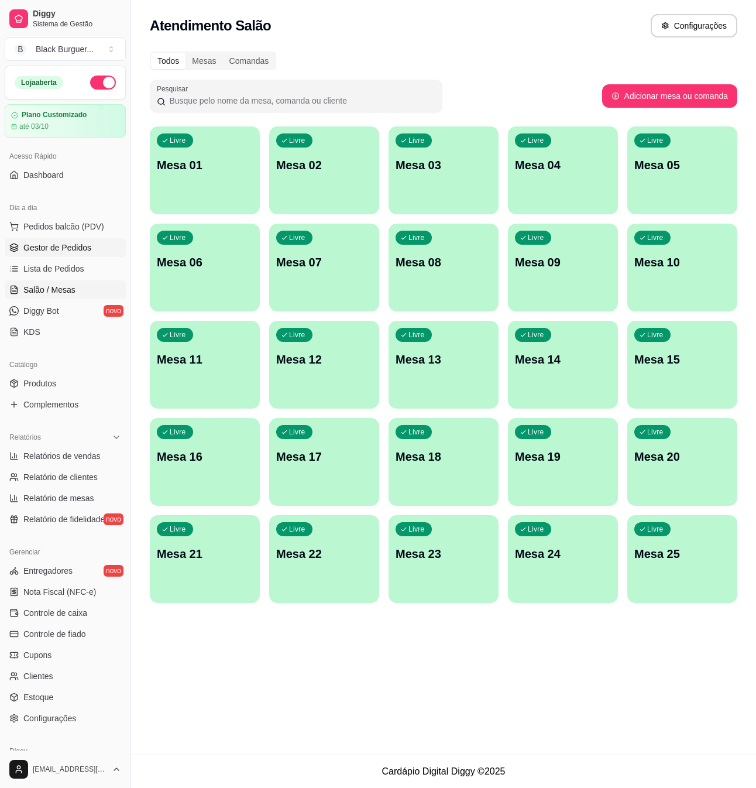
click at [78, 248] on span "Gestor de Pedidos" at bounding box center [57, 248] width 68 height 12
